Goal: Task Accomplishment & Management: Use online tool/utility

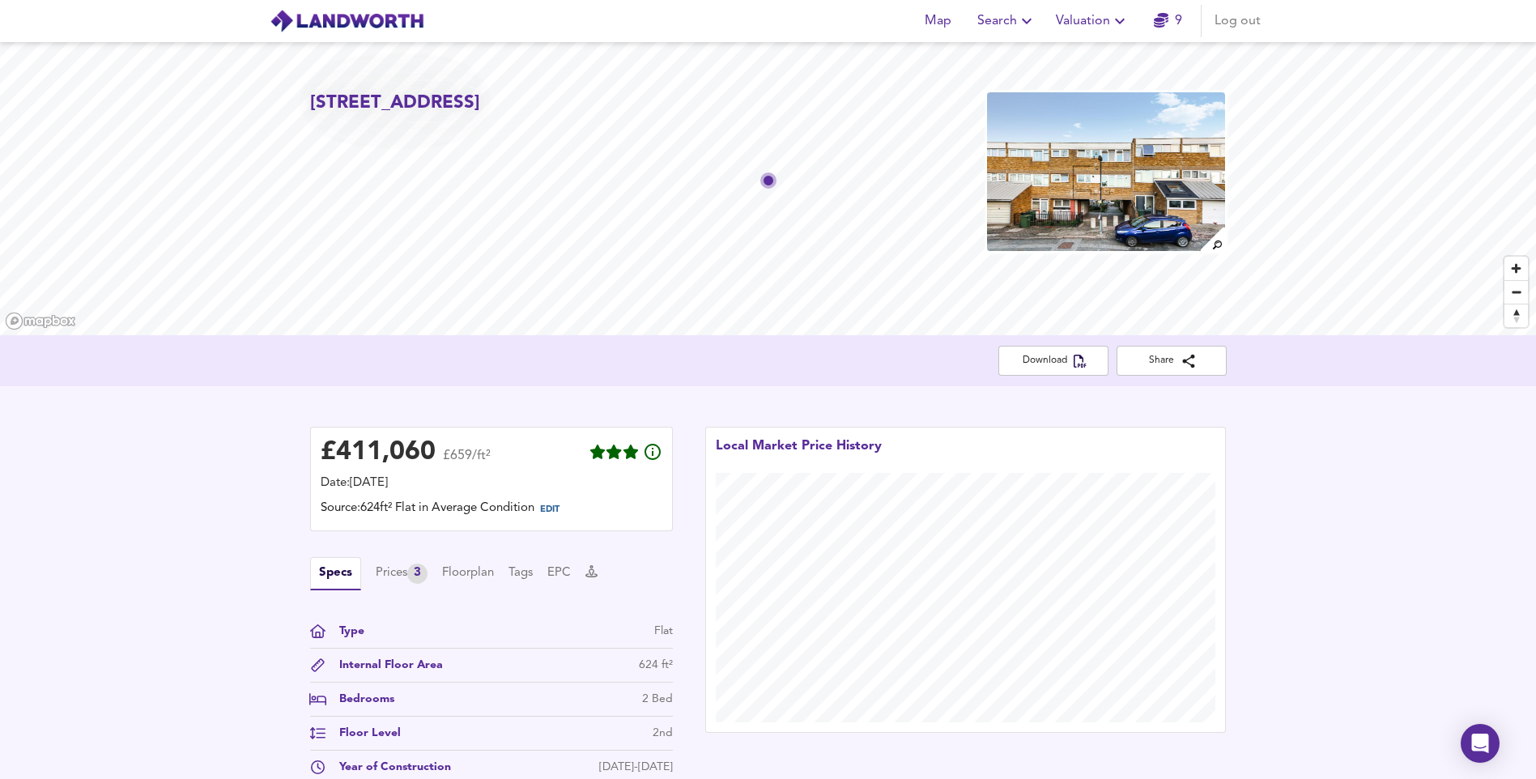
click at [1108, 31] on span "Valuation" at bounding box center [1093, 21] width 74 height 23
drag, startPoint x: 1088, startPoint y: 62, endPoint x: 752, endPoint y: 428, distance: 496.3
click at [1088, 62] on li "New Valuation Report" at bounding box center [1093, 58] width 194 height 29
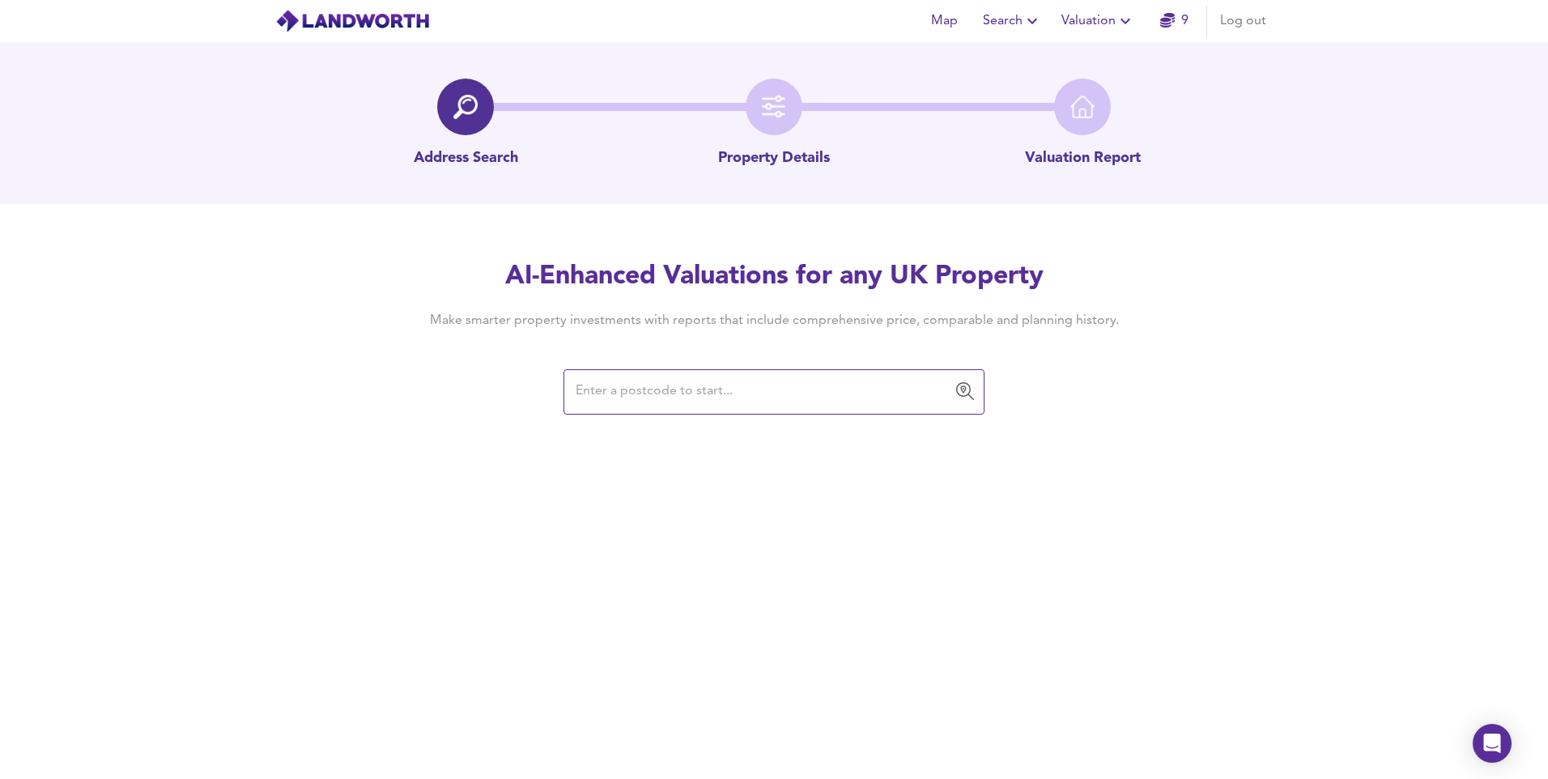
click at [760, 381] on input "text" at bounding box center [762, 392] width 382 height 31
click at [776, 391] on input "text" at bounding box center [762, 392] width 382 height 31
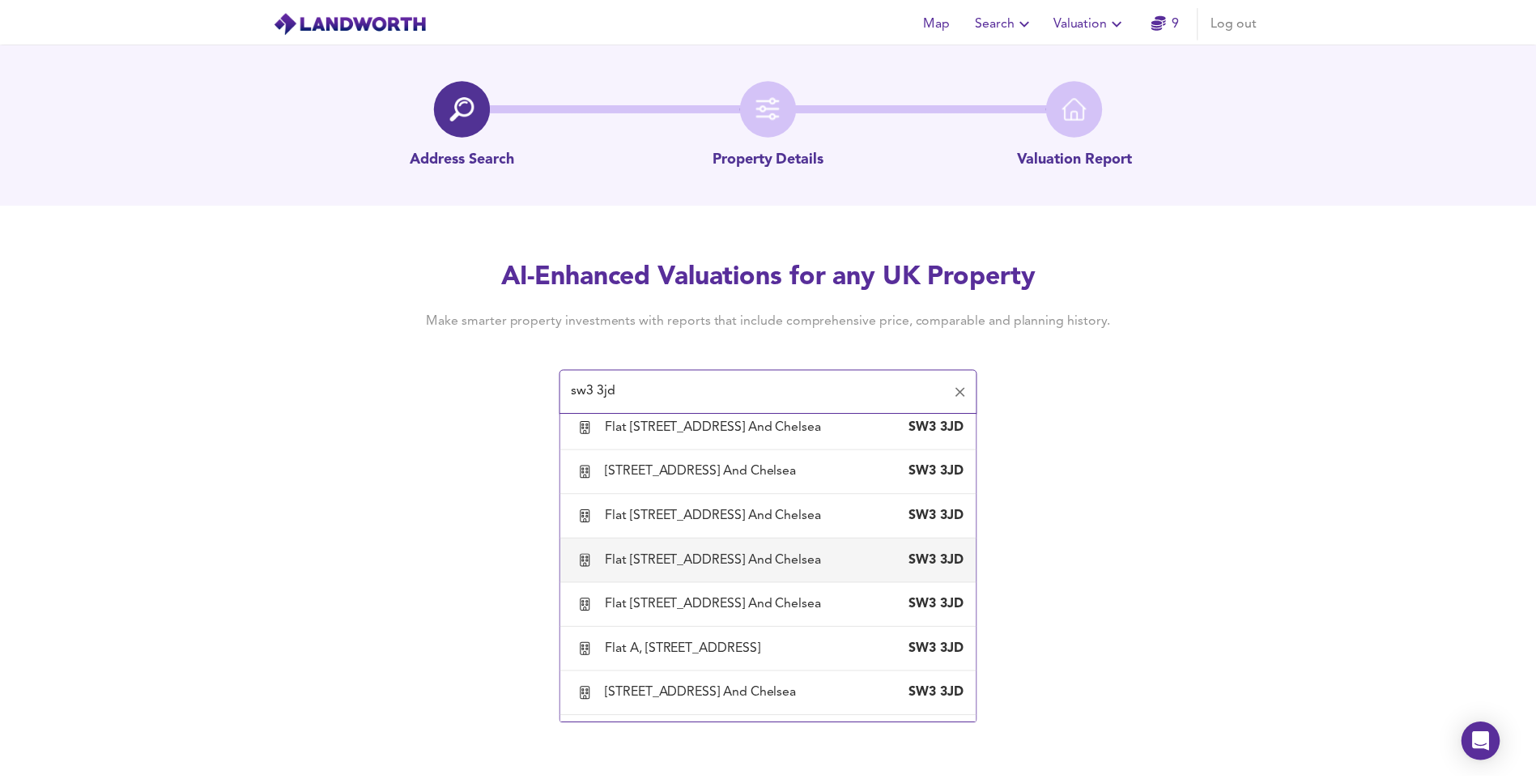
scroll to position [81, 0]
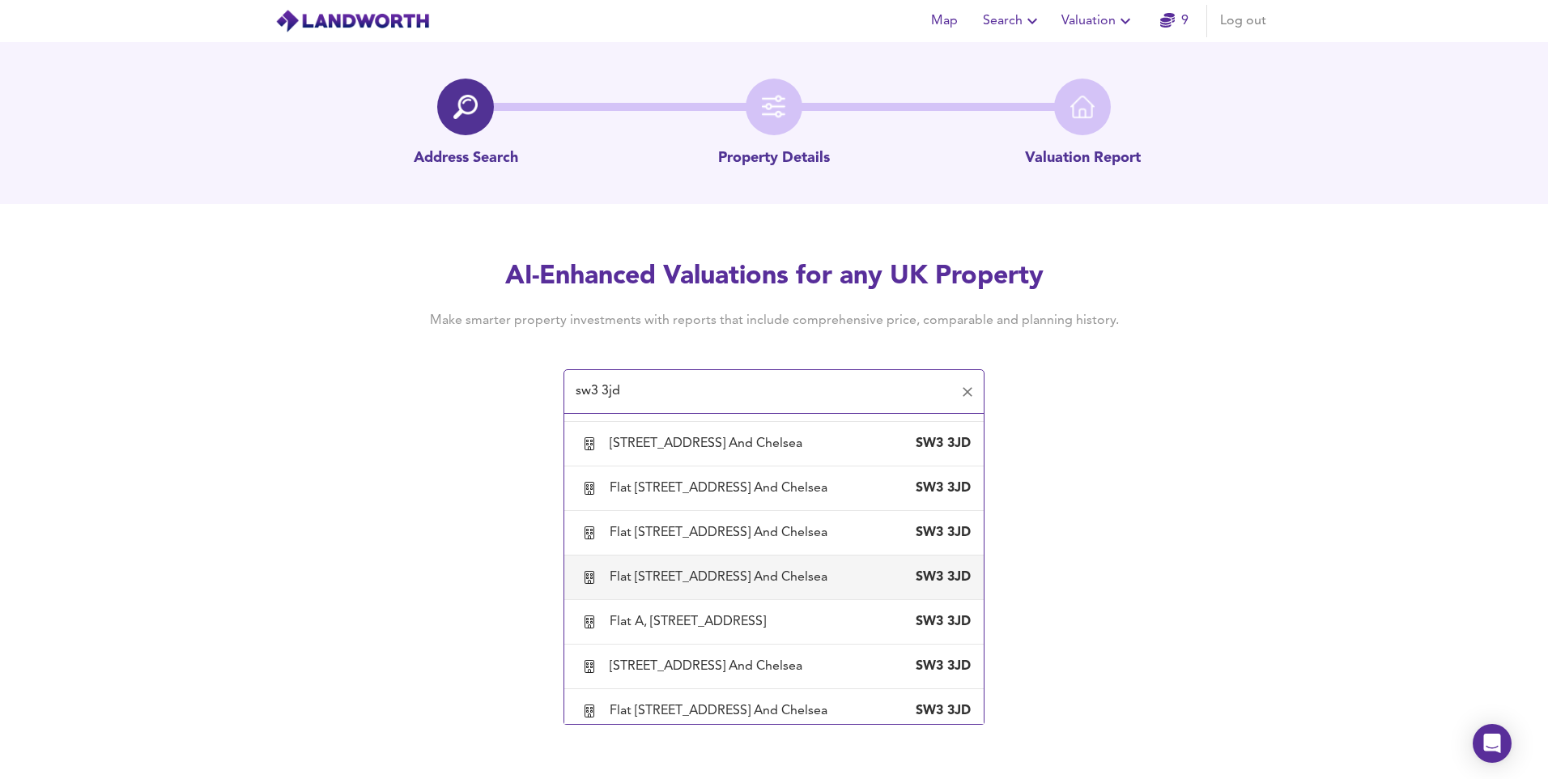
click at [721, 586] on div "Flat [STREET_ADDRESS] And Chelsea" at bounding box center [722, 577] width 224 height 18
type input "Flat [STREET_ADDRESS] And Chelsea"
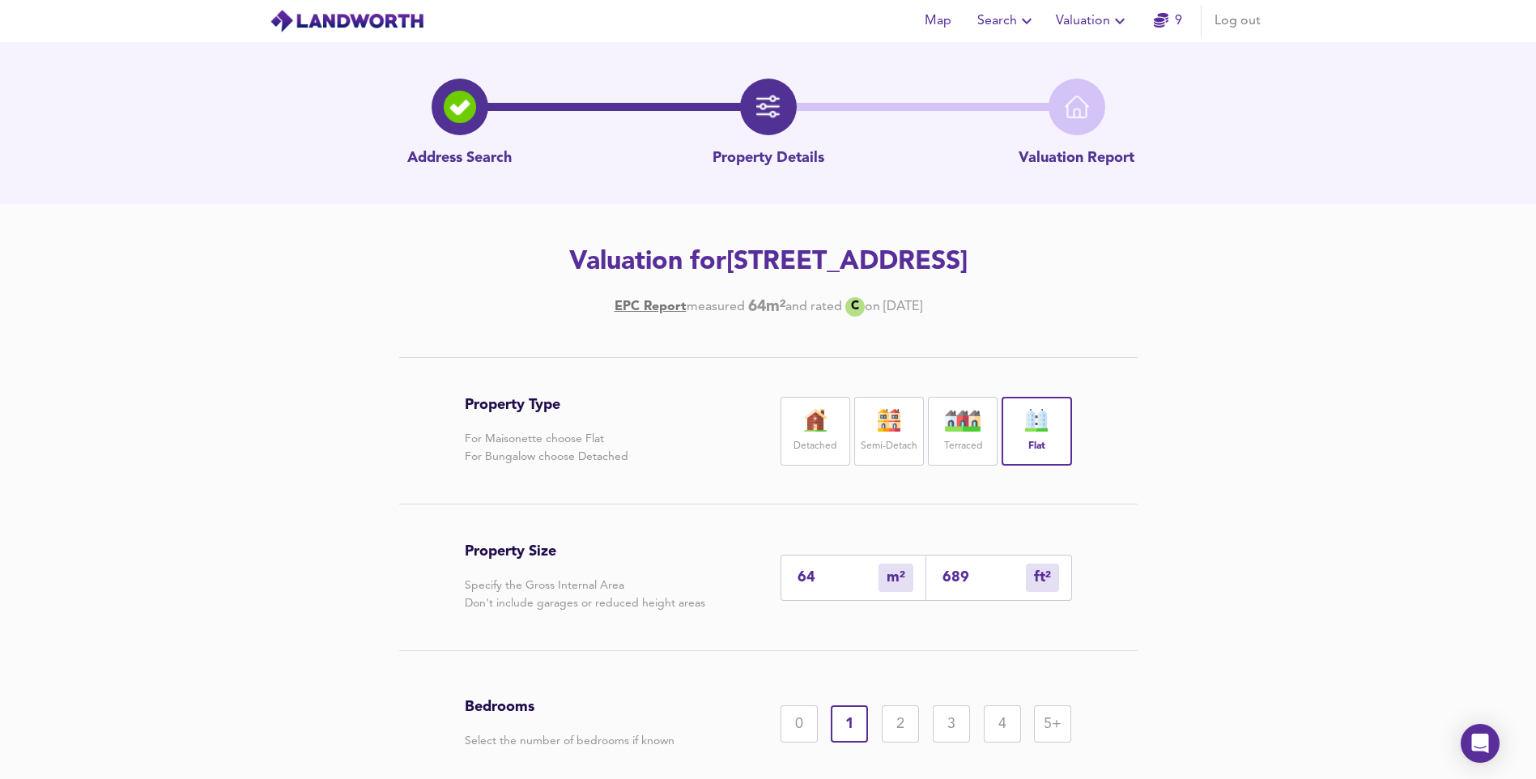
drag, startPoint x: 829, startPoint y: 620, endPoint x: 708, endPoint y: 622, distance: 121.5
click at [708, 622] on div "Property Size Specify the Gross Internal Area Don't include garages or reduced …" at bounding box center [768, 578] width 607 height 146
type input "4"
type input "43"
type input "42"
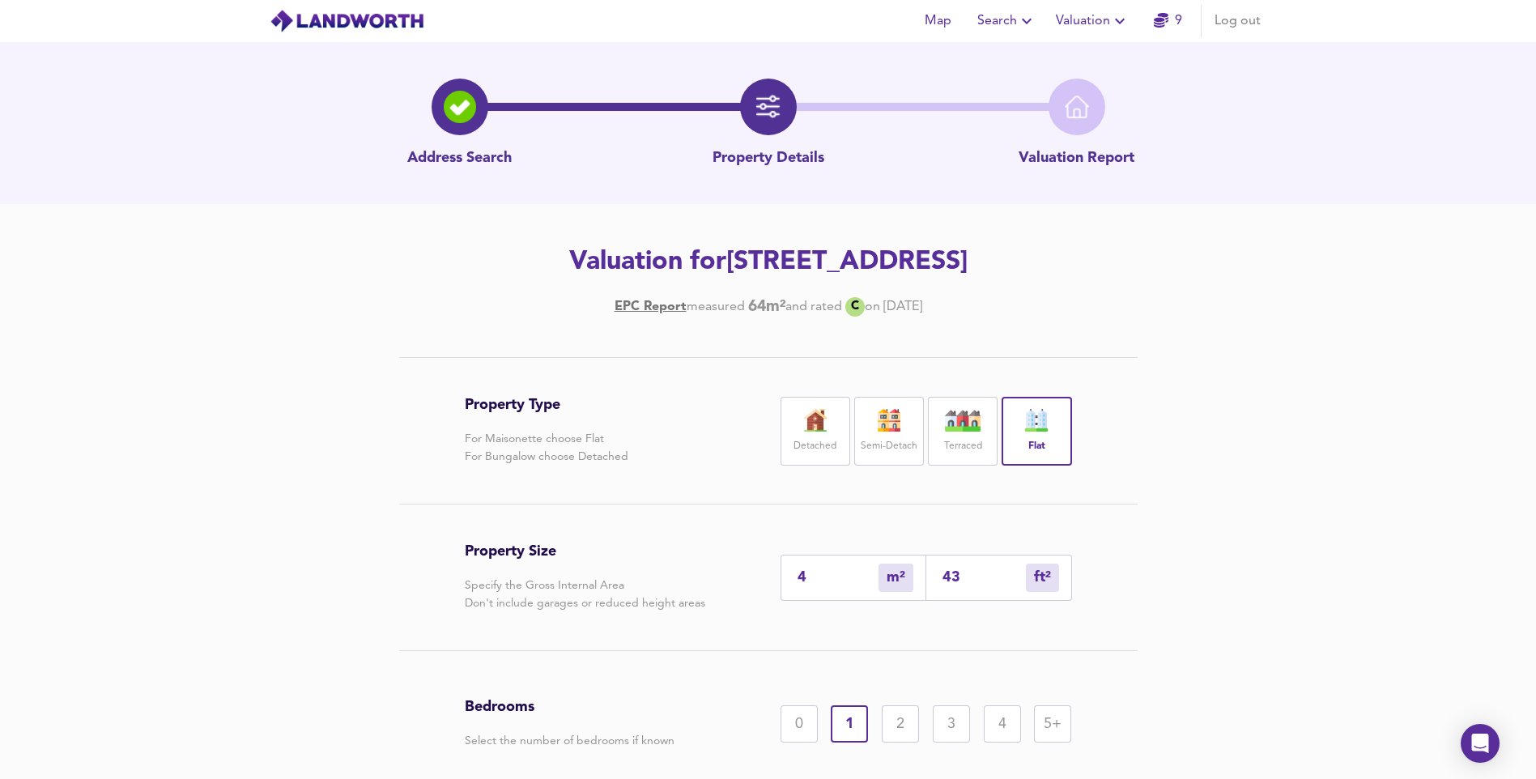
type input "452"
type input "42"
click at [1192, 585] on div "Property Type For Maisonette choose Flat For Bungalow choose Detached Detached …" at bounding box center [768, 642] width 1536 height 571
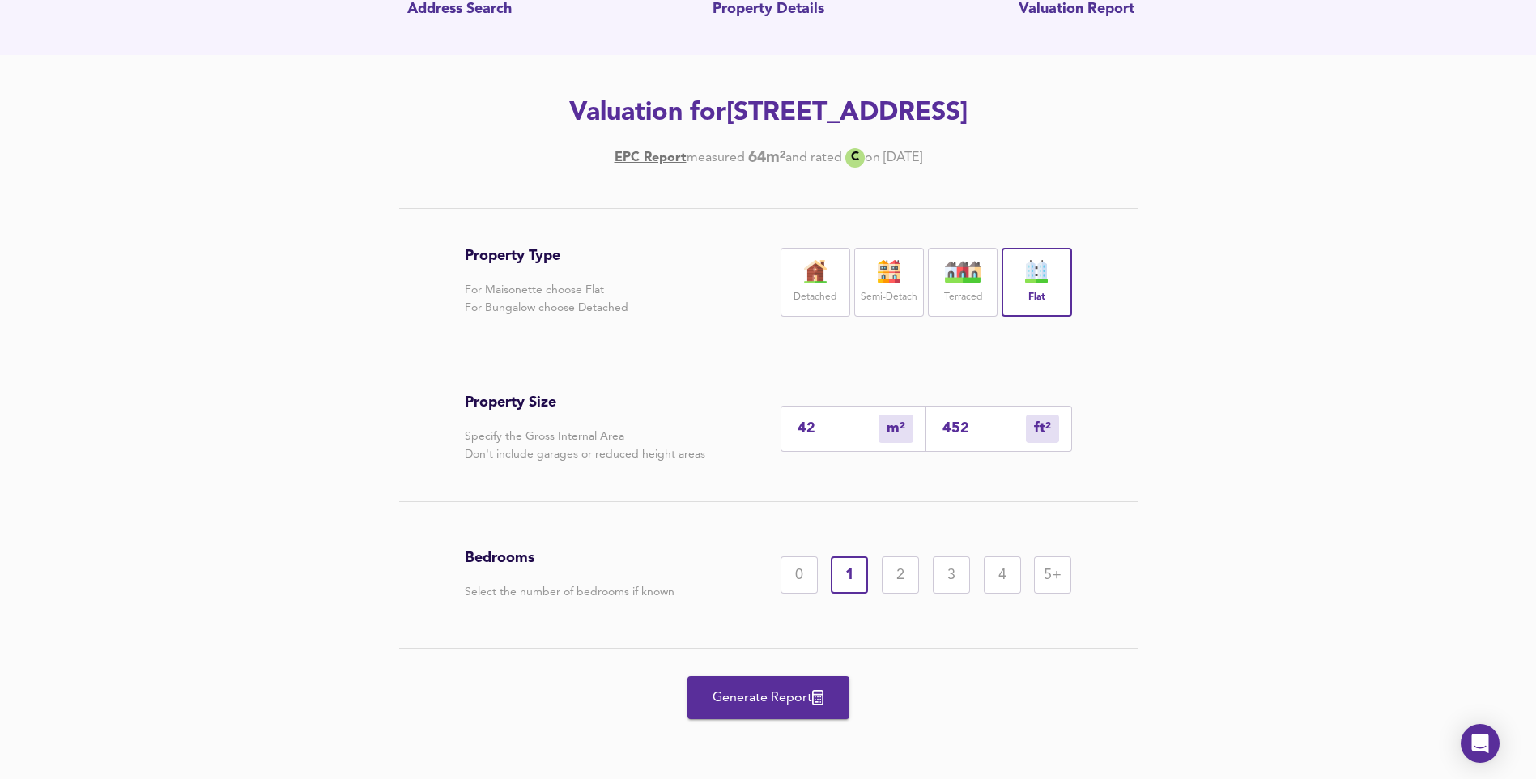
scroll to position [185, 0]
click at [704, 691] on span "Generate Report" at bounding box center [769, 698] width 130 height 23
